Goal: Task Accomplishment & Management: Manage account settings

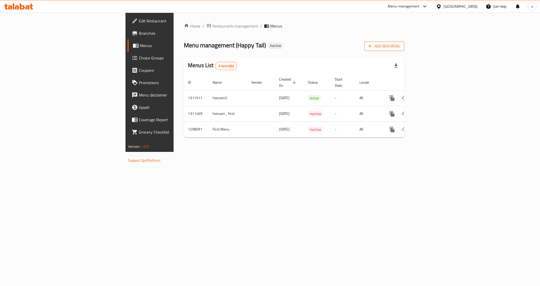
click at [400, 46] on span "Add New Menu" at bounding box center [385, 46] width 32 height 6
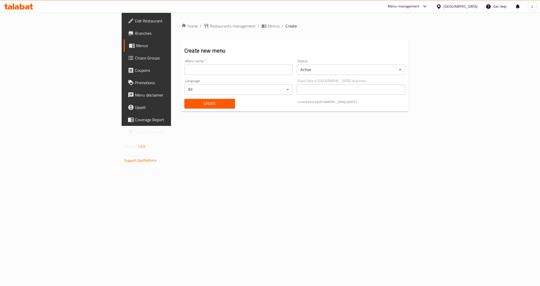
click at [189, 75] on input "text" at bounding box center [239, 70] width 108 height 10
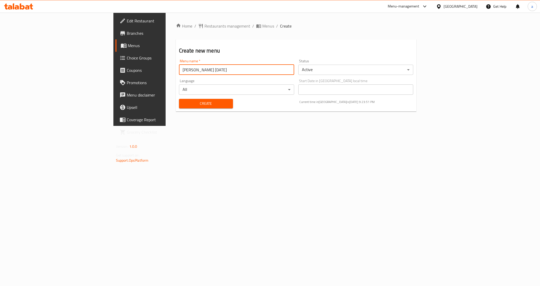
type input "[PERSON_NAME] [DATE]"
click at [344, 68] on body "​ Menu-management United Arab Emirates Get Help a Edit Restaurant Branches Menu…" at bounding box center [270, 149] width 540 height 273
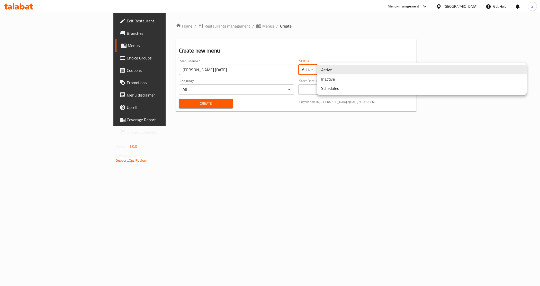
click at [310, 150] on div at bounding box center [270, 143] width 540 height 286
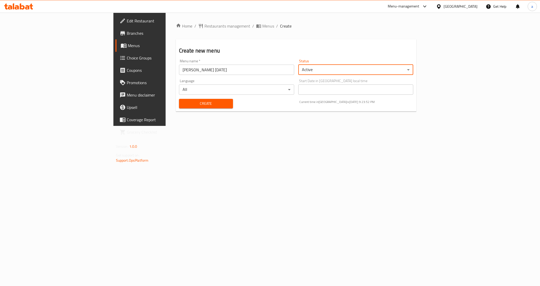
click at [183, 100] on span "Create" at bounding box center [206, 103] width 46 height 6
click at [192, 30] on div "Home / Restaurants management / Menus / Create Create new menu Menu name   * Me…" at bounding box center [296, 69] width 241 height 93
click at [263, 28] on span "Menus" at bounding box center [269, 26] width 12 height 6
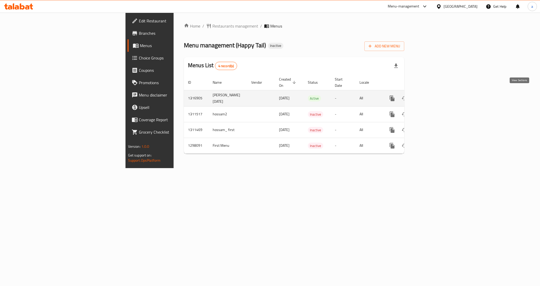
click at [433, 95] on icon "enhanced table" at bounding box center [429, 98] width 6 height 6
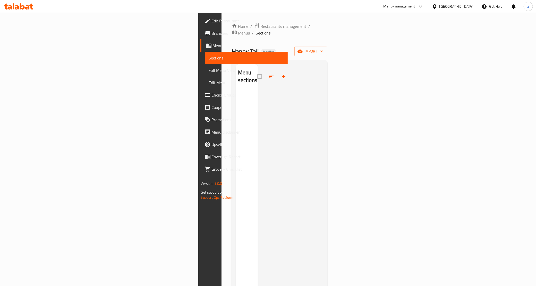
click at [262, 83] on div at bounding box center [291, 207] width 66 height 286
click at [323, 48] on span "import" at bounding box center [310, 51] width 25 height 6
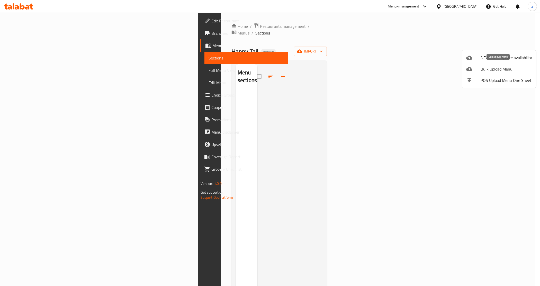
click at [500, 69] on span "Bulk Upload Menu" at bounding box center [506, 69] width 51 height 6
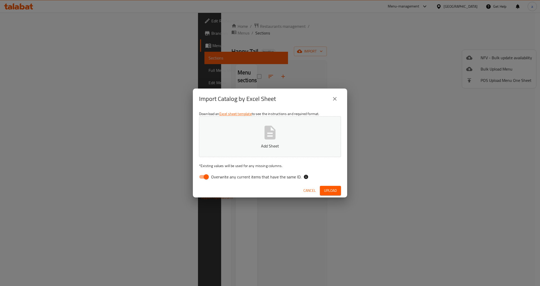
click at [207, 178] on input "Overwrite any current items that have the same ID." at bounding box center [206, 177] width 29 height 10
checkbox input "false"
drag, startPoint x: 333, startPoint y: 191, endPoint x: 338, endPoint y: 195, distance: 6.9
click at [333, 191] on span "Upload" at bounding box center [330, 190] width 13 height 6
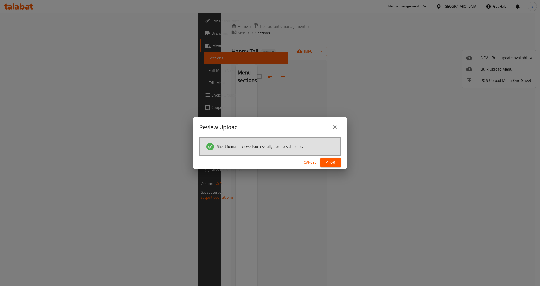
click at [331, 157] on div "Cancel Import" at bounding box center [270, 163] width 154 height 14
click at [331, 160] on span "Import" at bounding box center [331, 162] width 12 height 6
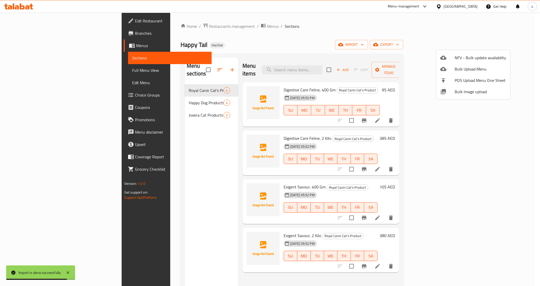
click at [24, 71] on div at bounding box center [270, 143] width 540 height 286
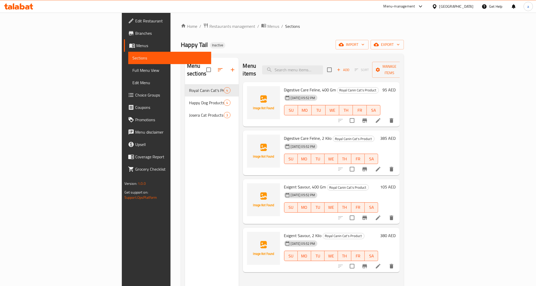
click at [132, 71] on span "Full Menu View" at bounding box center [169, 70] width 75 height 6
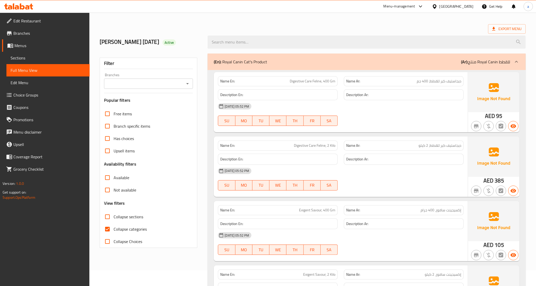
scroll to position [6, 0]
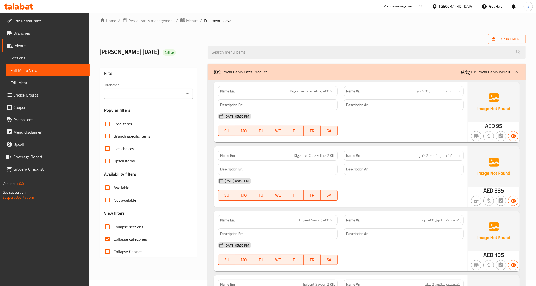
click at [111, 238] on input "Collapse categories" at bounding box center [107, 239] width 12 height 12
checkbox input "false"
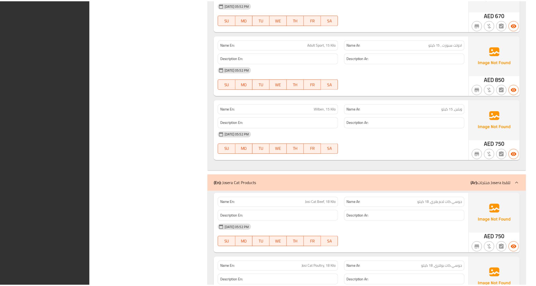
scroll to position [585, 0]
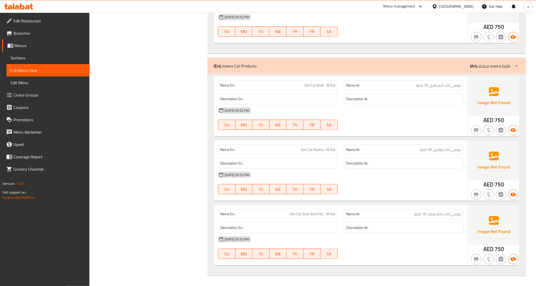
click at [35, 23] on span "Edit Restaurant" at bounding box center [49, 21] width 72 height 6
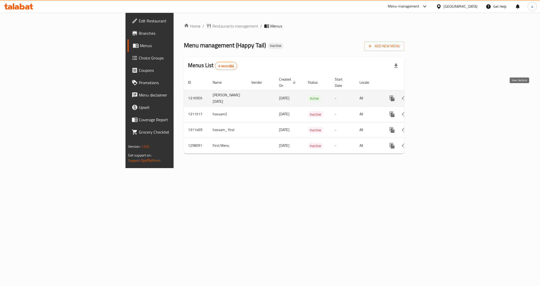
click at [433, 95] on icon "enhanced table" at bounding box center [429, 98] width 6 height 6
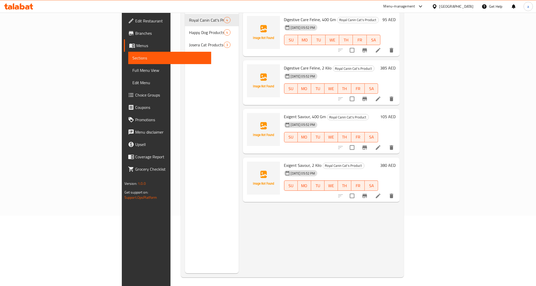
scroll to position [72, 0]
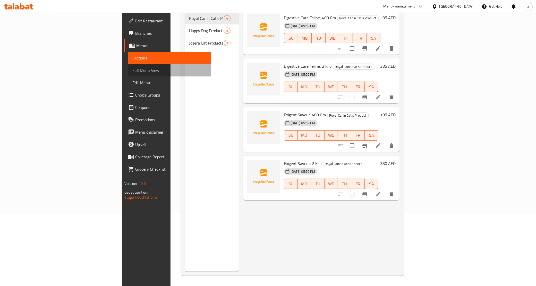
click at [128, 75] on link "Full Menu View" at bounding box center [169, 70] width 83 height 12
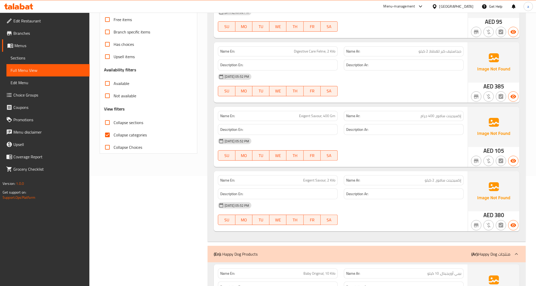
scroll to position [104, 0]
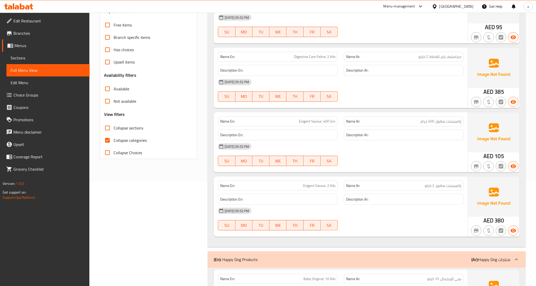
click at [140, 134] on label "Collapse categories" at bounding box center [124, 140] width 46 height 12
click at [114, 134] on input "Collapse categories" at bounding box center [107, 140] width 12 height 12
checkbox input "false"
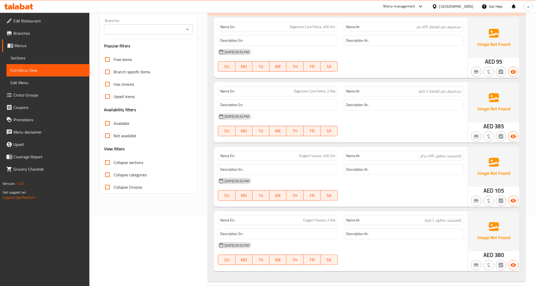
scroll to position [0, 0]
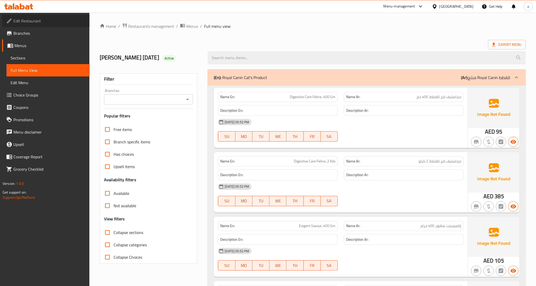
click at [41, 21] on span "Edit Restaurant" at bounding box center [49, 21] width 72 height 6
